Goal: Find specific page/section: Find specific page/section

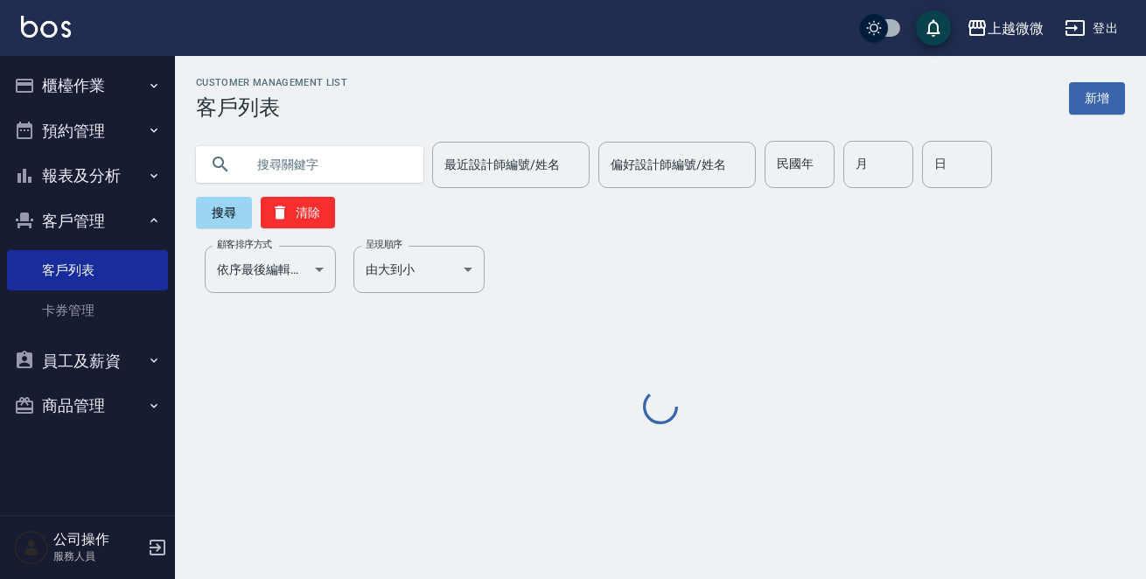
click at [325, 162] on input "text" at bounding box center [327, 164] width 164 height 47
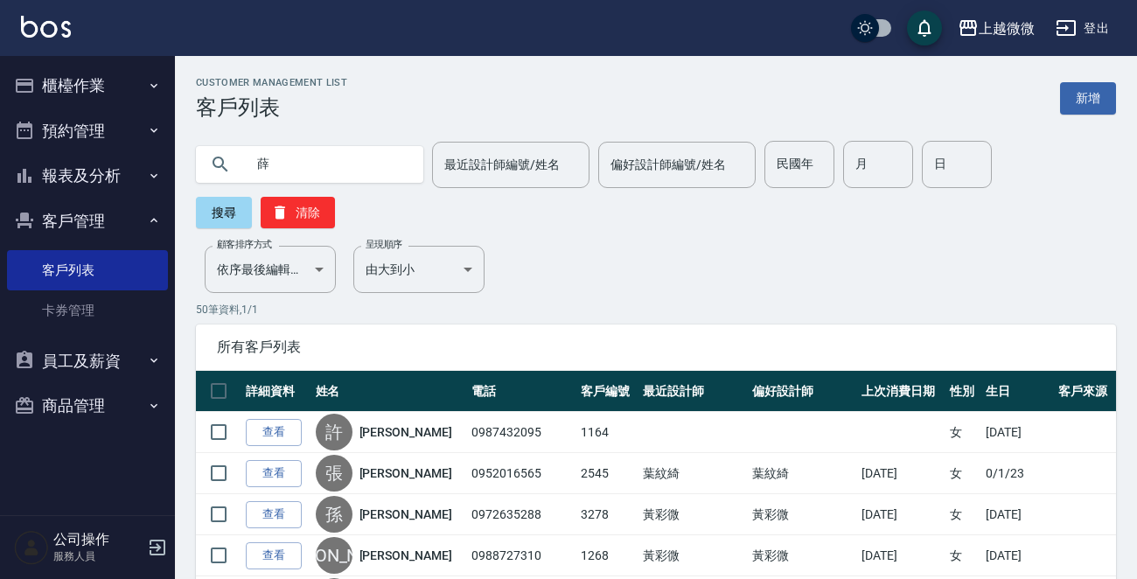
type input "薛"
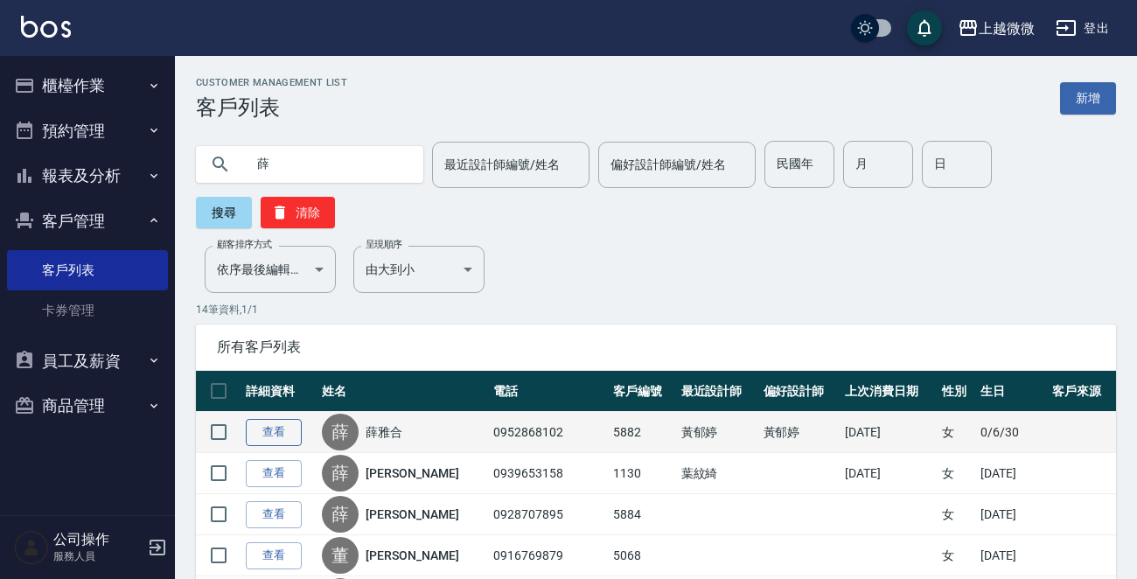
click at [264, 428] on link "查看" at bounding box center [274, 432] width 56 height 27
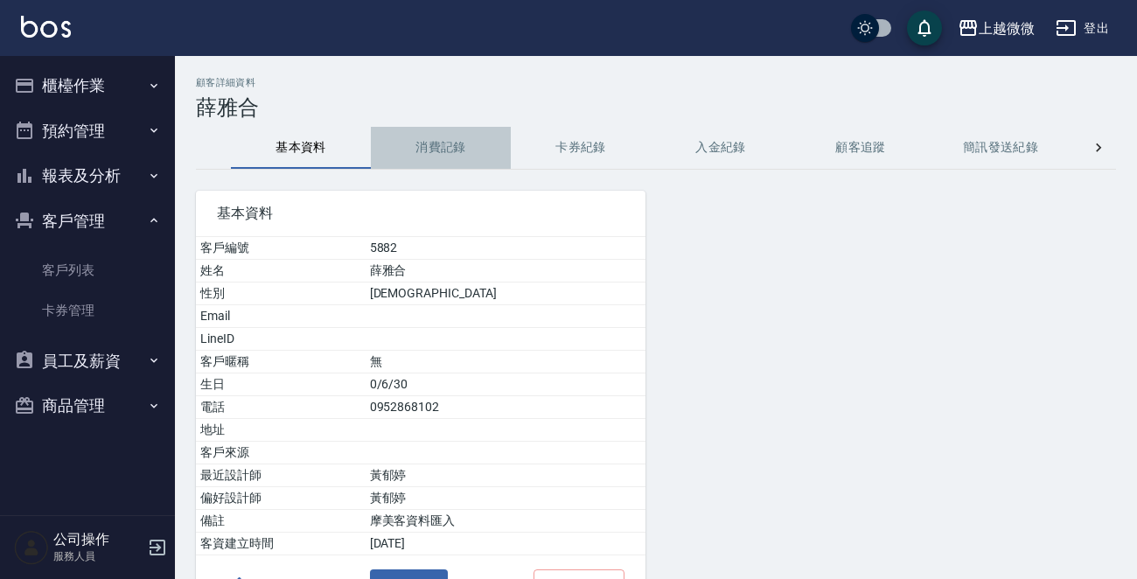
click at [436, 143] on button "消費記錄" at bounding box center [441, 148] width 140 height 42
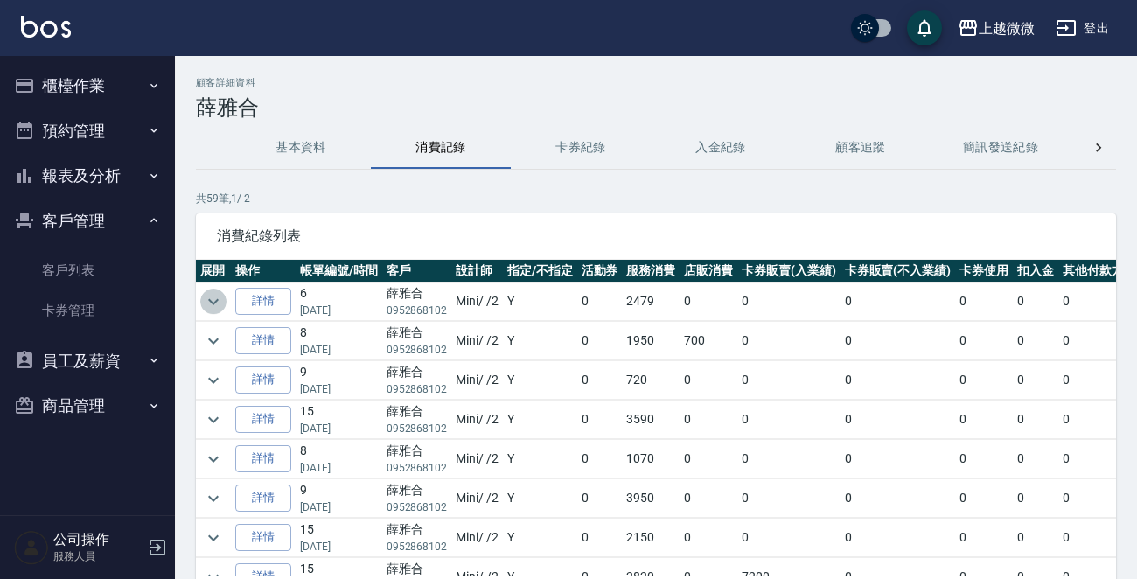
click at [218, 307] on icon "expand row" at bounding box center [213, 301] width 21 height 21
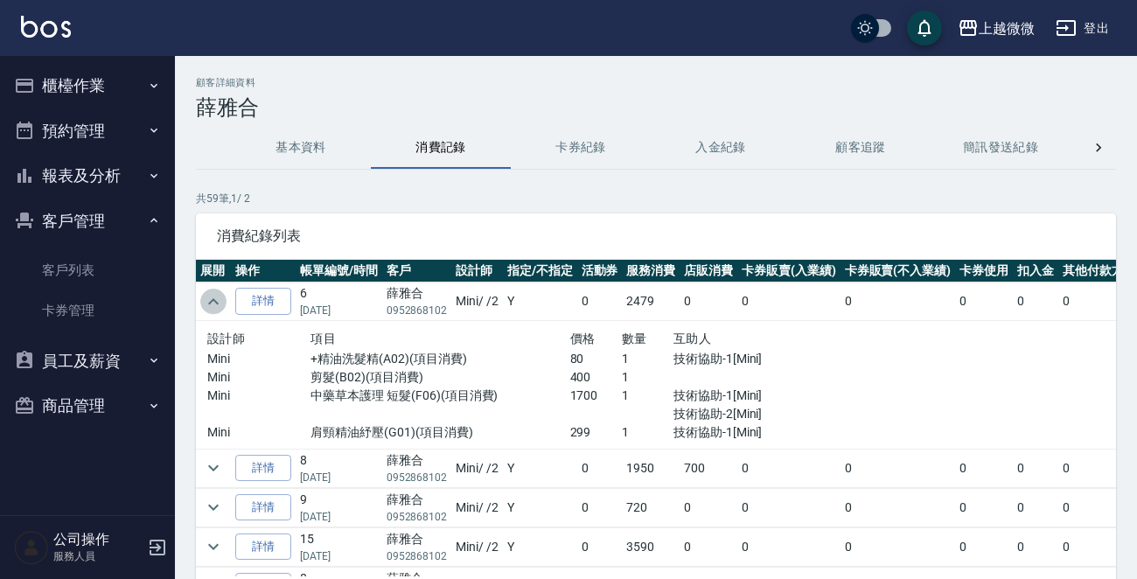
click at [218, 306] on icon "expand row" at bounding box center [213, 301] width 21 height 21
